Goal: Information Seeking & Learning: Learn about a topic

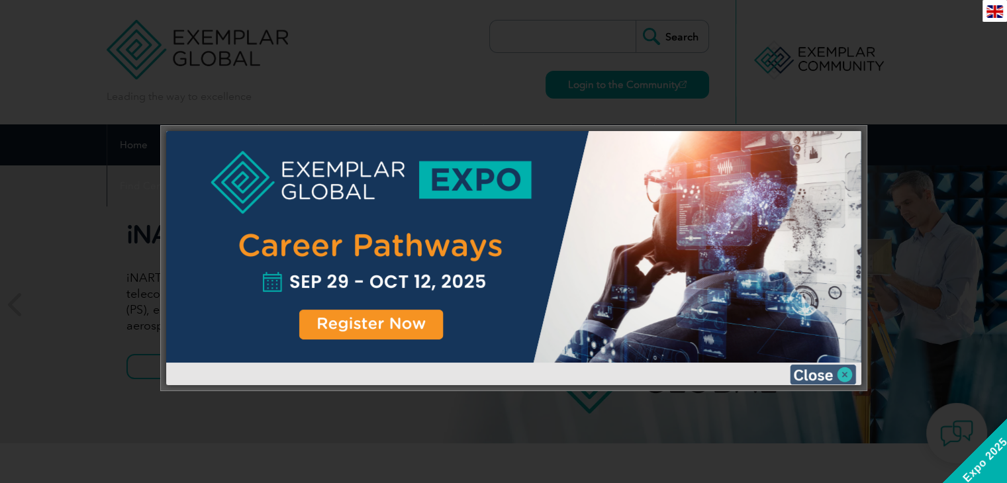
click at [824, 374] on img at bounding box center [823, 375] width 66 height 20
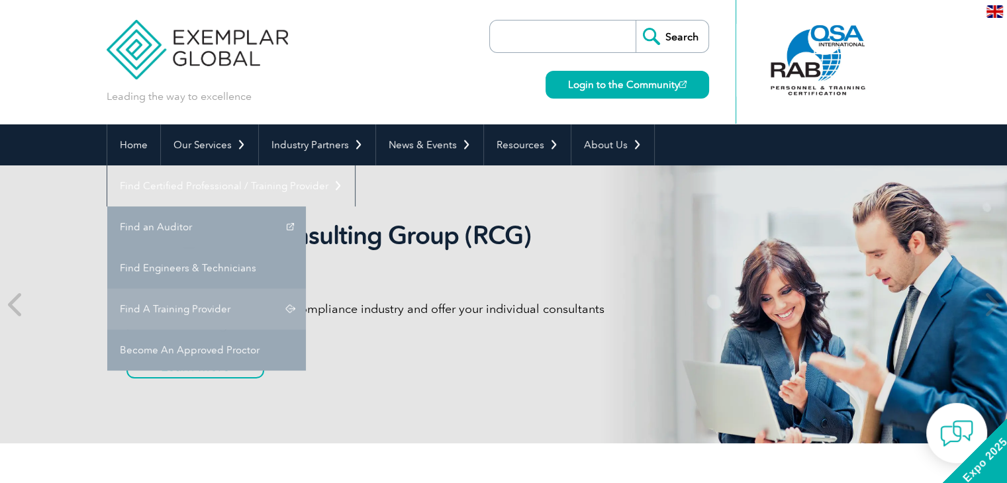
click at [306, 289] on link "Find A Training Provider" at bounding box center [206, 309] width 199 height 41
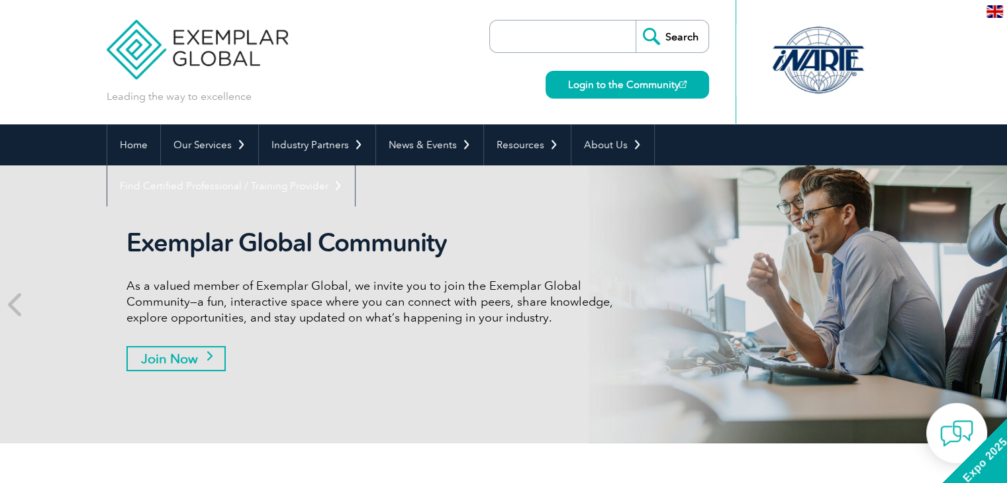
click at [179, 360] on link "Join Now" at bounding box center [175, 358] width 99 height 25
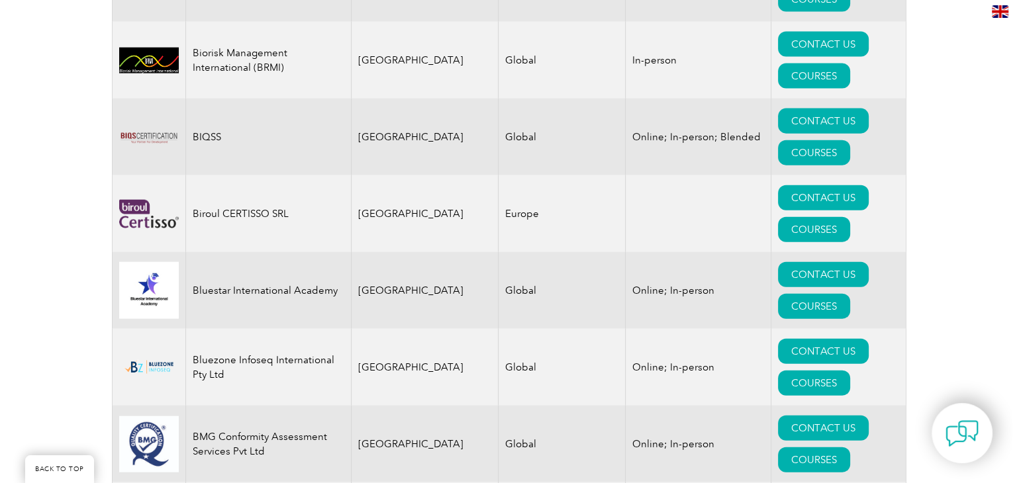
scroll to position [3052, 0]
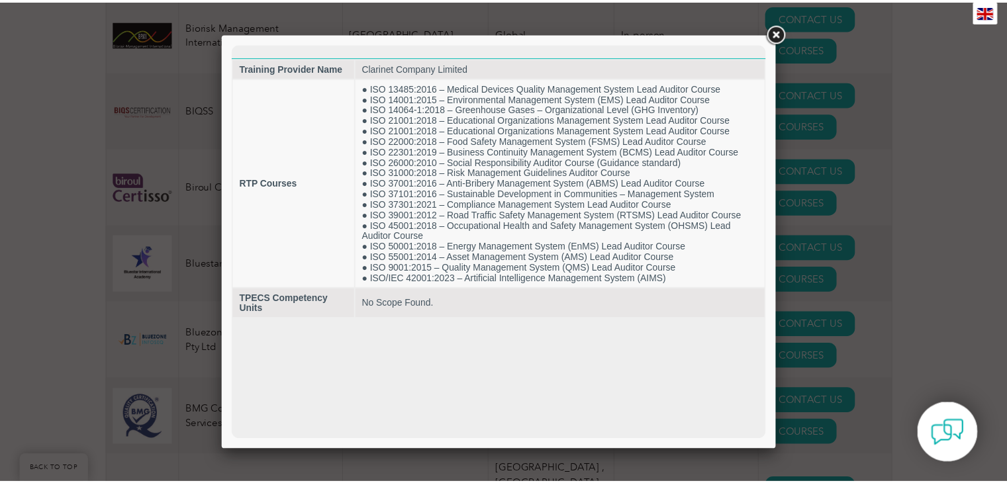
scroll to position [3080, 0]
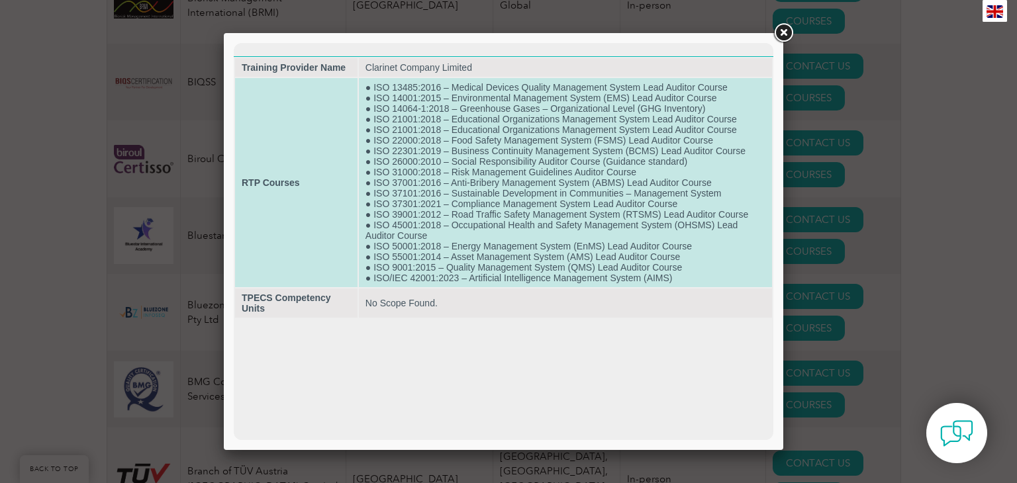
click at [582, 219] on td "● ISO 13485:2016 – Medical Devices Quality Management System Lead Auditor Cours…" at bounding box center [565, 182] width 413 height 209
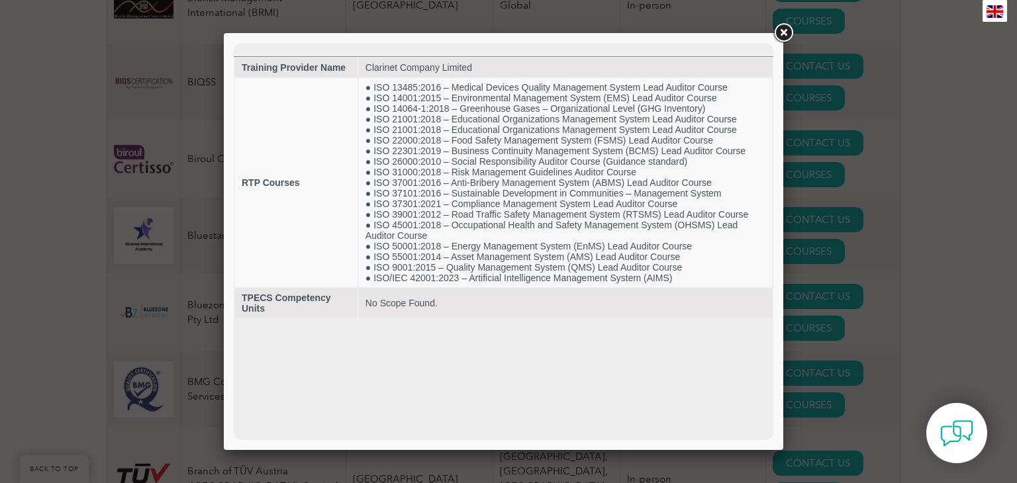
click at [782, 30] on link at bounding box center [783, 33] width 24 height 24
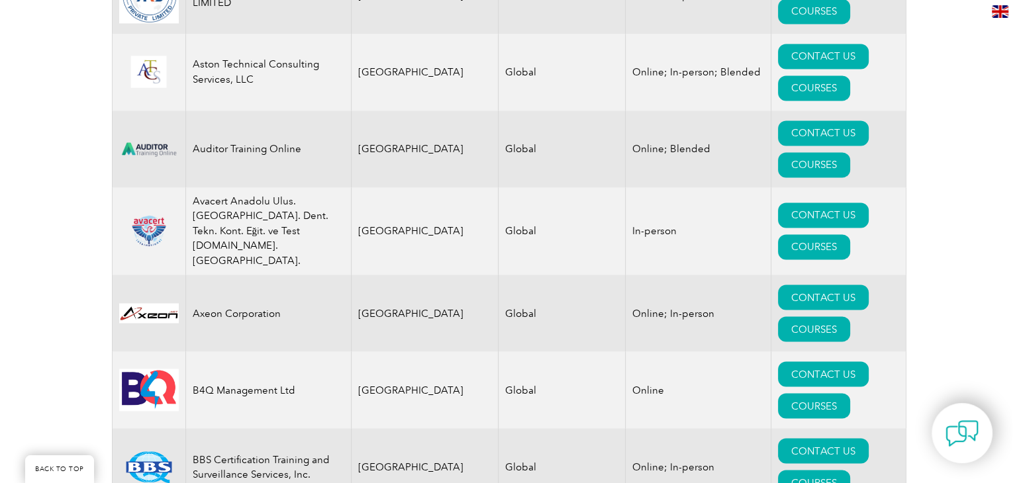
scroll to position [1812, 0]
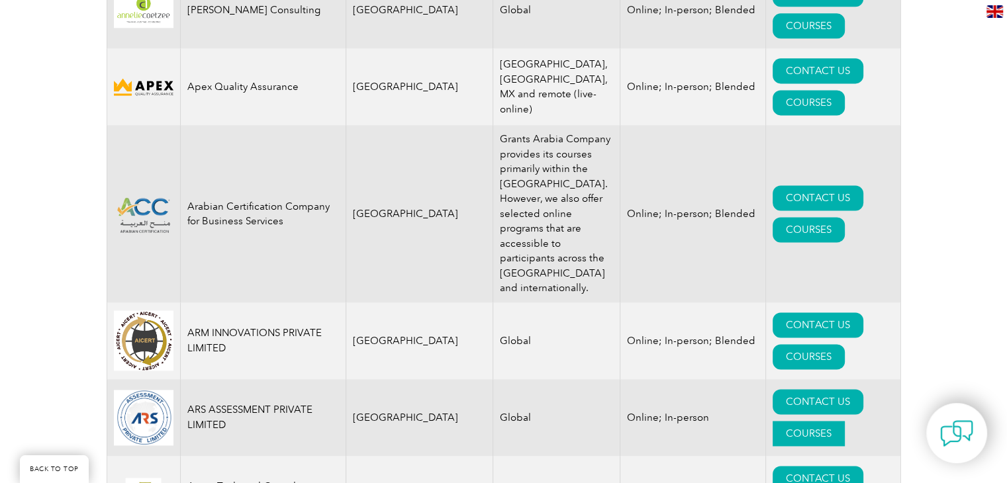
click at [845, 421] on link "COURSES" at bounding box center [809, 433] width 72 height 25
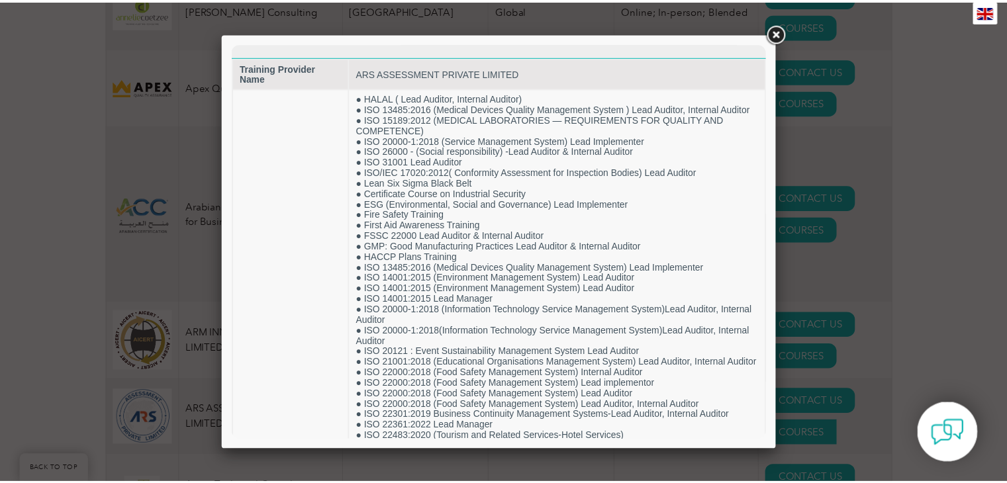
scroll to position [0, 0]
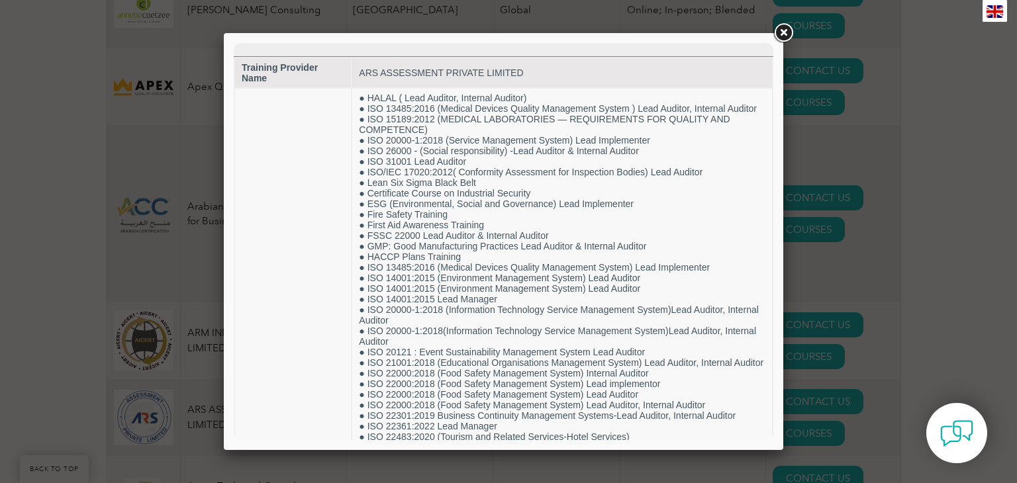
click at [780, 28] on link at bounding box center [783, 33] width 24 height 24
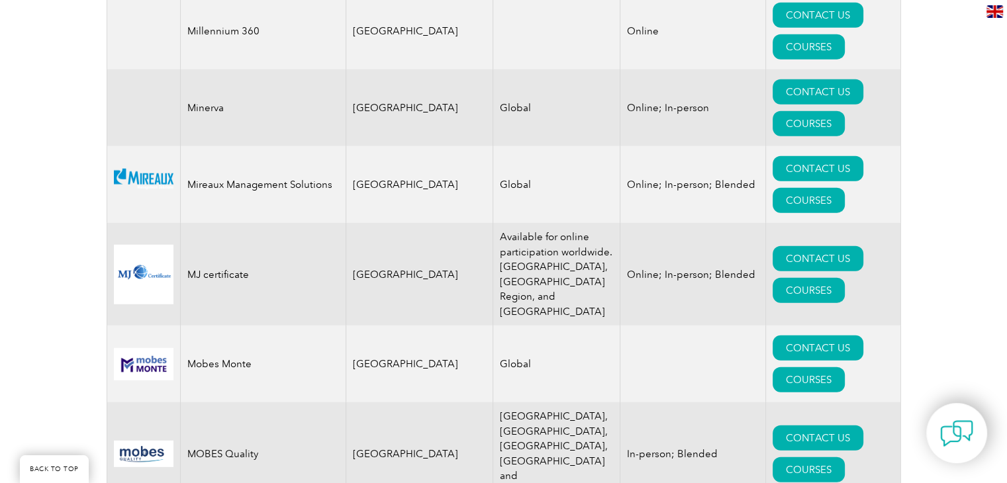
scroll to position [14125, 0]
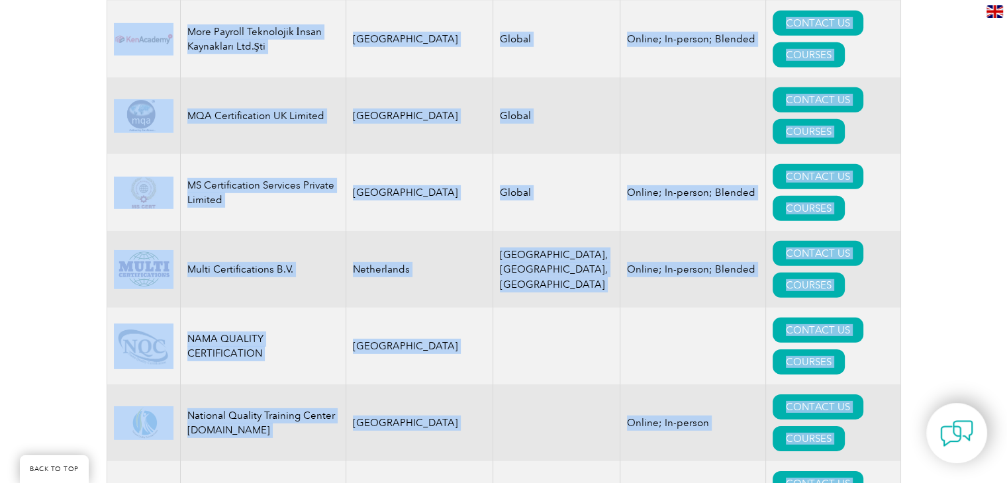
drag, startPoint x: 1006, startPoint y: 438, endPoint x: 1015, endPoint y: 446, distance: 12.2
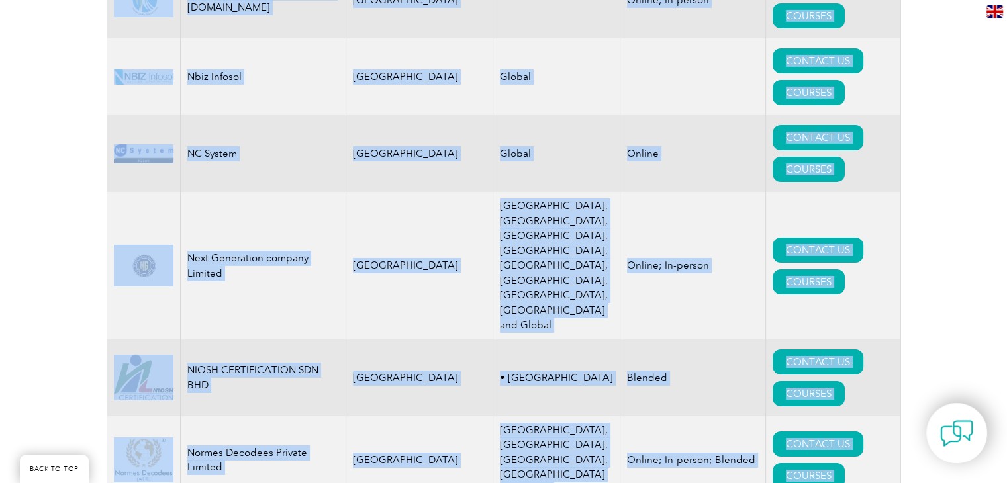
scroll to position [14971, 0]
